Goal: Task Accomplishment & Management: Use online tool/utility

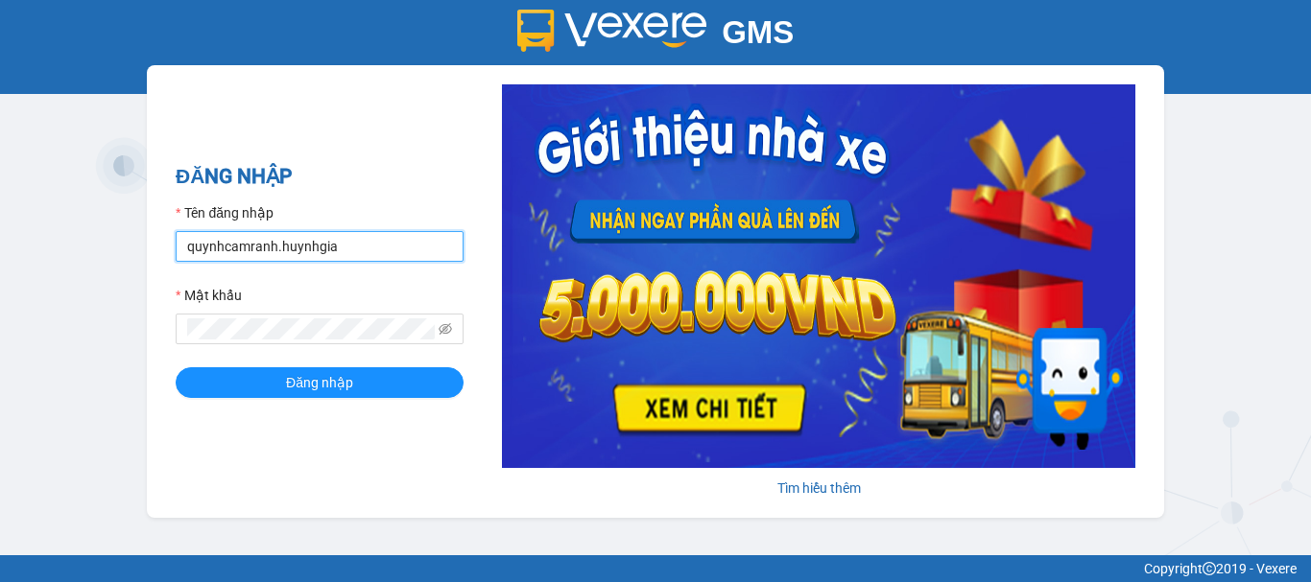
click at [416, 244] on input "quynhcamranh.huynhgia" at bounding box center [320, 246] width 288 height 31
type input "hongcr.huynhgia"
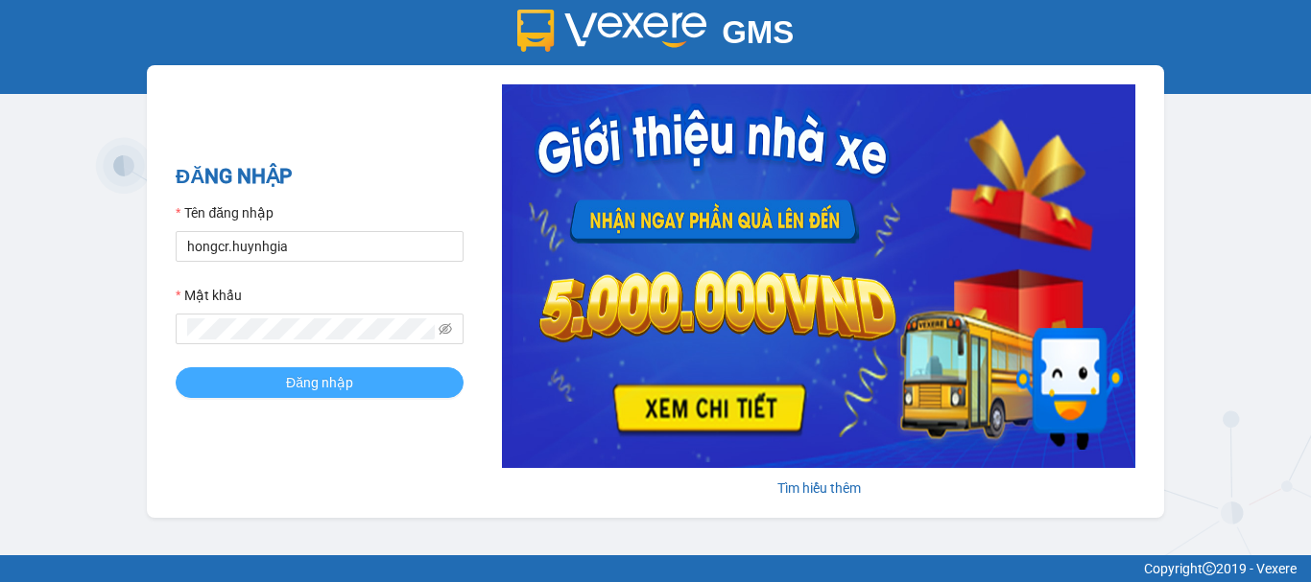
click at [379, 381] on button "Đăng nhập" at bounding box center [320, 383] width 288 height 31
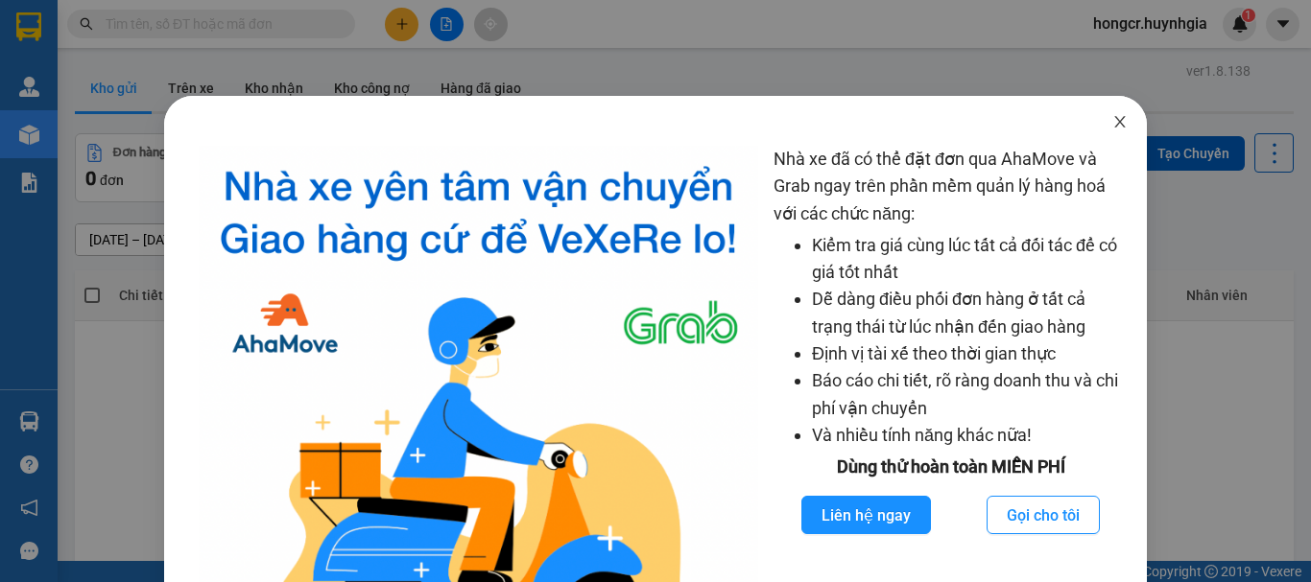
click at [1112, 124] on icon "close" at bounding box center [1119, 121] width 15 height 15
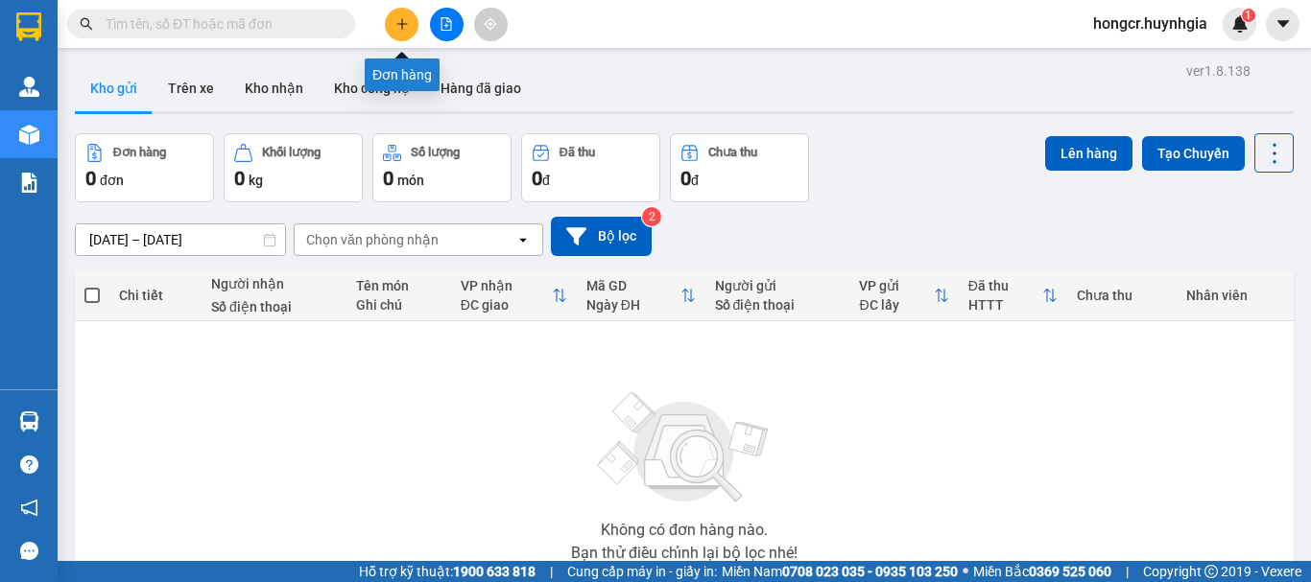
click at [407, 36] on button at bounding box center [402, 25] width 34 height 34
